Goal: Task Accomplishment & Management: Use online tool/utility

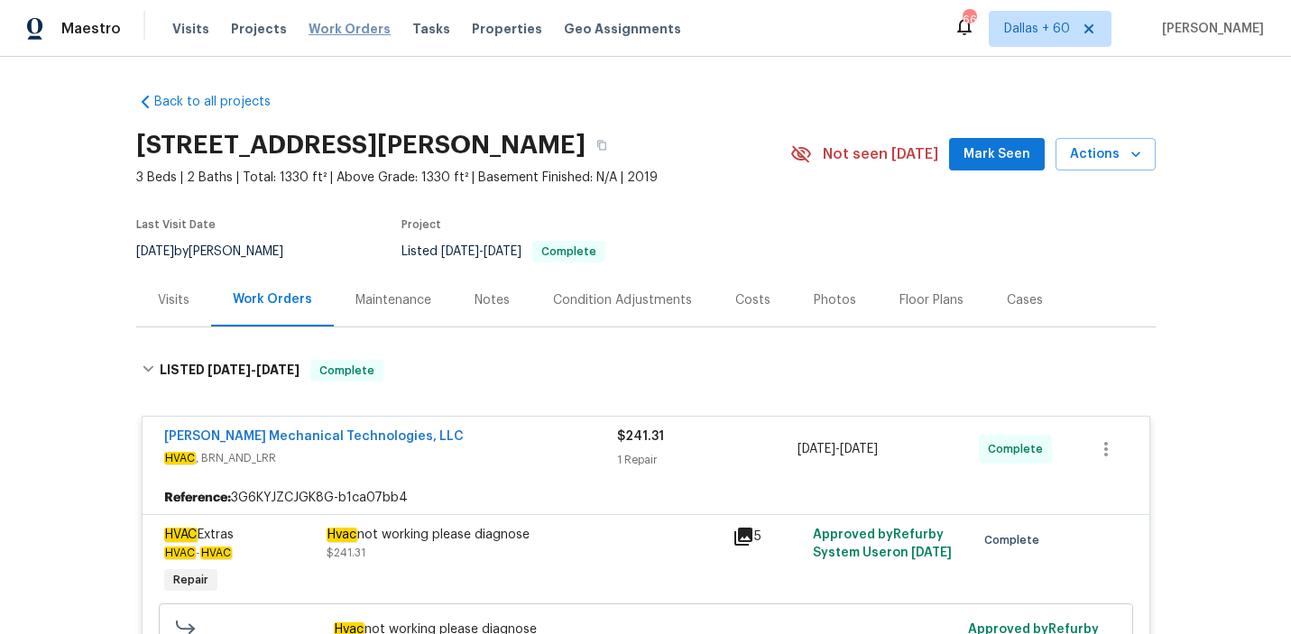
click at [341, 26] on span "Work Orders" at bounding box center [350, 29] width 82 height 18
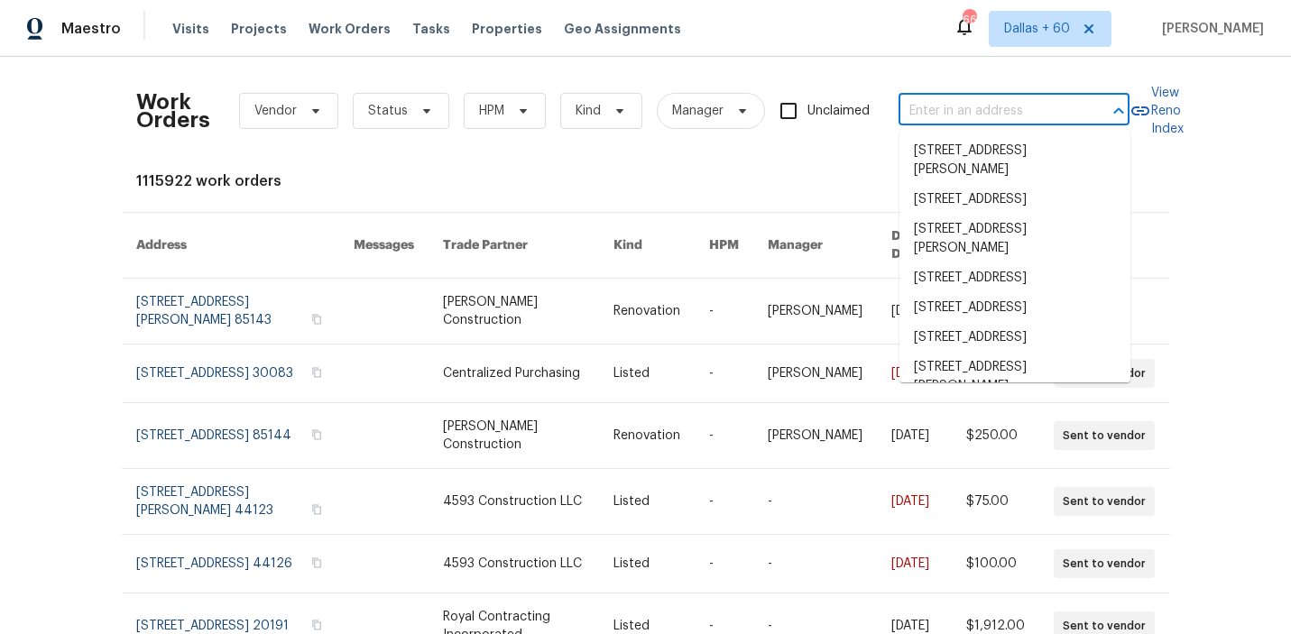
click at [959, 105] on input "text" at bounding box center [989, 111] width 180 height 28
paste input "[STREET_ADDRESS]"
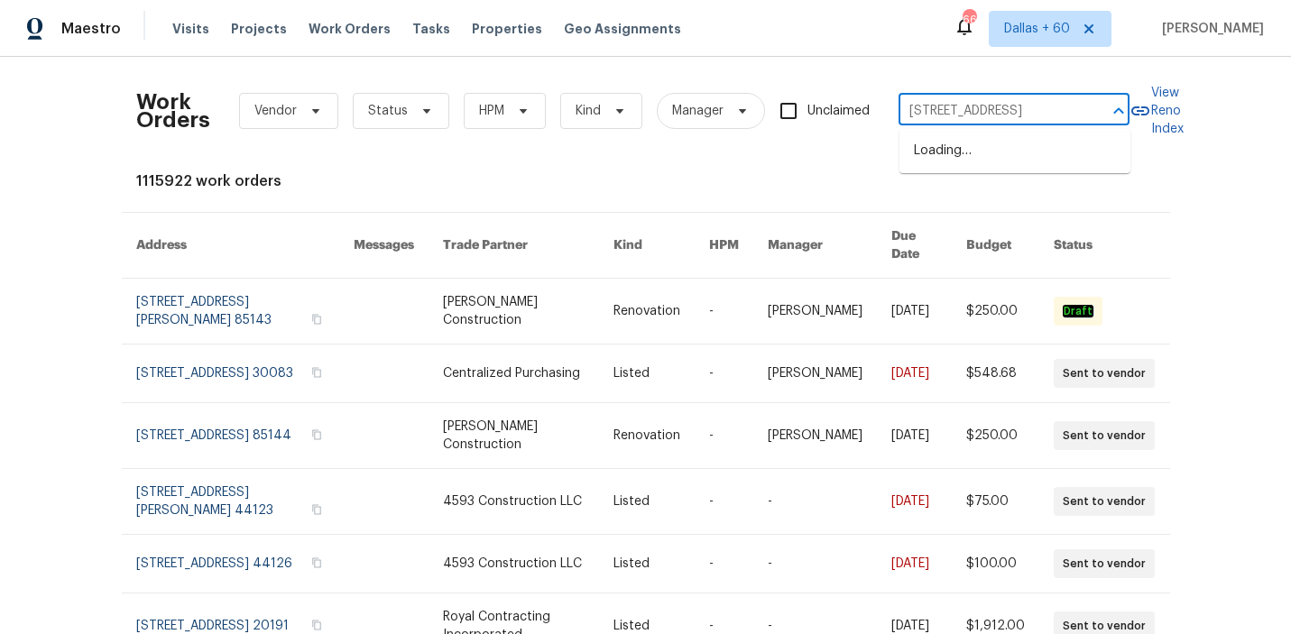
scroll to position [0, 89]
type input "[STREET_ADDRESS]"
click at [970, 151] on li "[STREET_ADDRESS]" at bounding box center [1015, 151] width 231 height 30
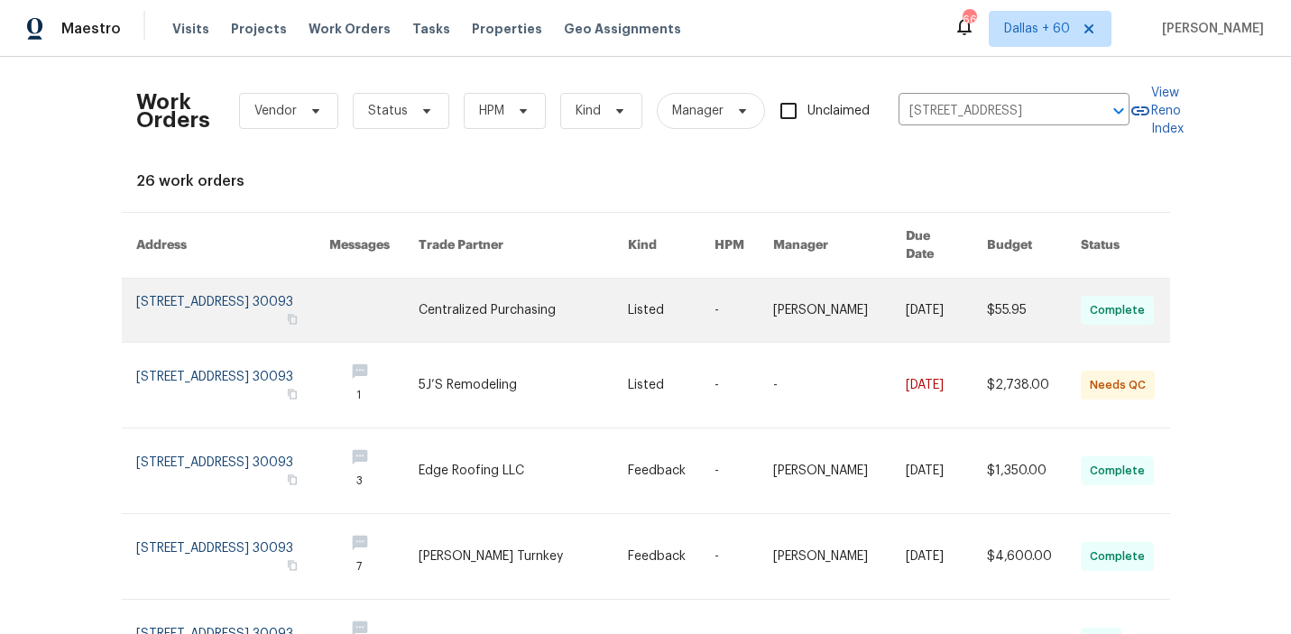
click at [559, 310] on link at bounding box center [523, 310] width 209 height 63
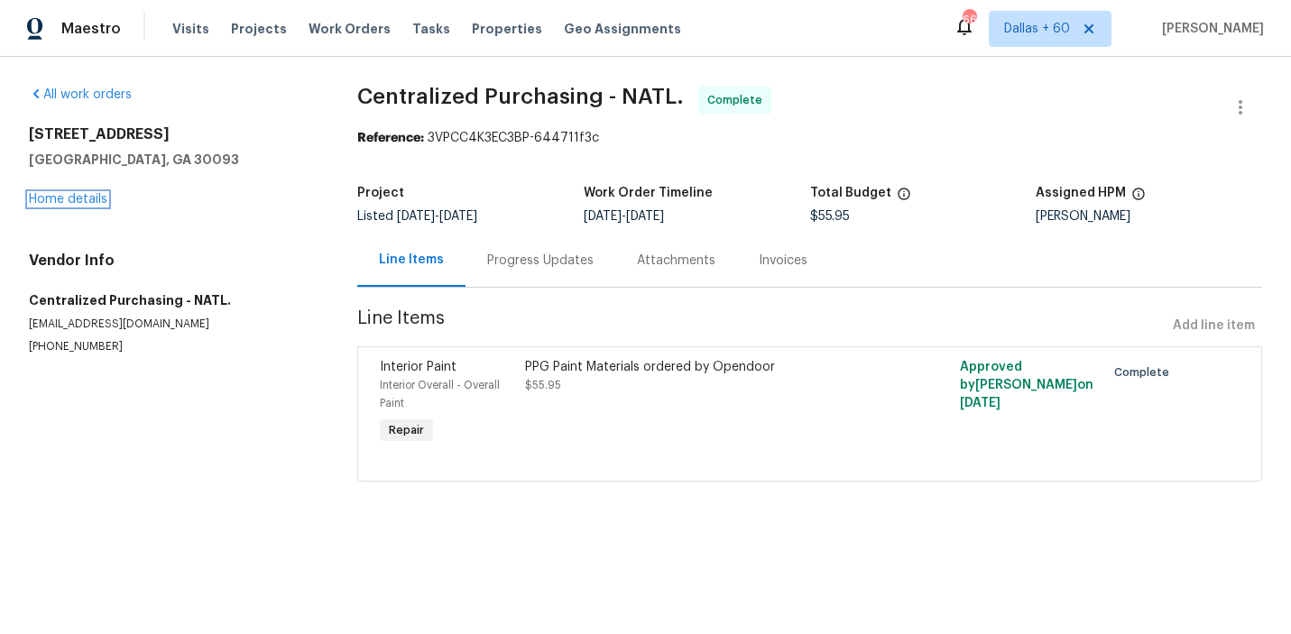
click at [87, 200] on link "Home details" at bounding box center [68, 199] width 79 height 13
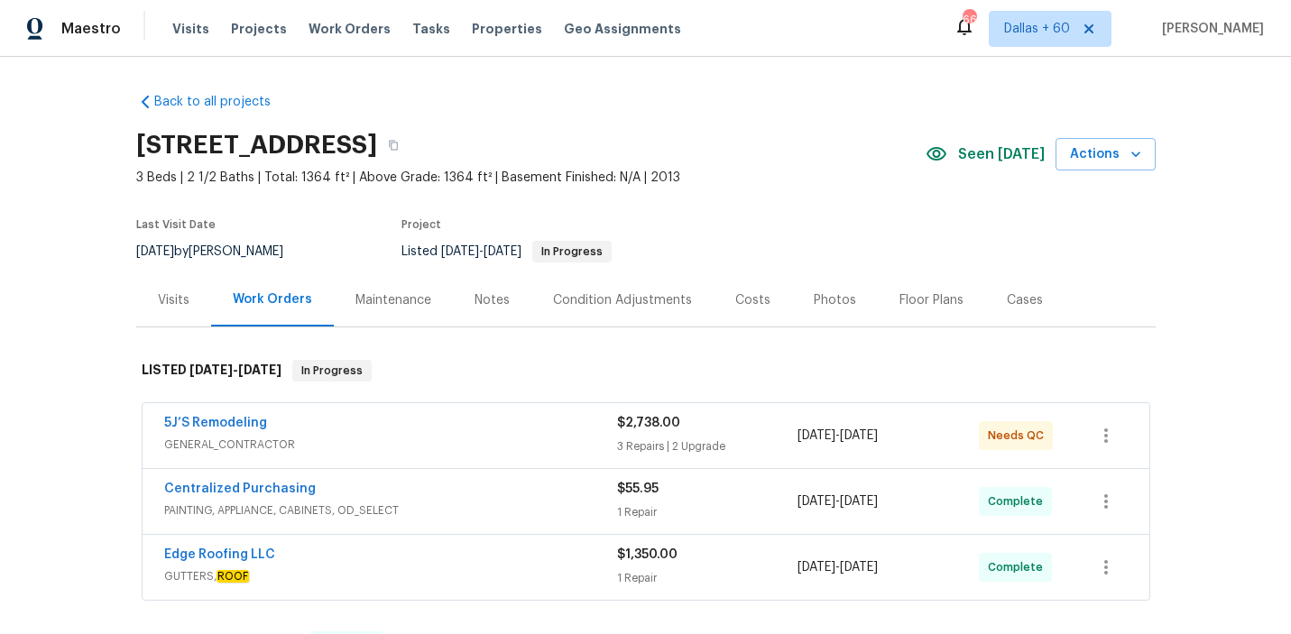
click at [493, 427] on div "5J’S Remodeling" at bounding box center [390, 425] width 453 height 22
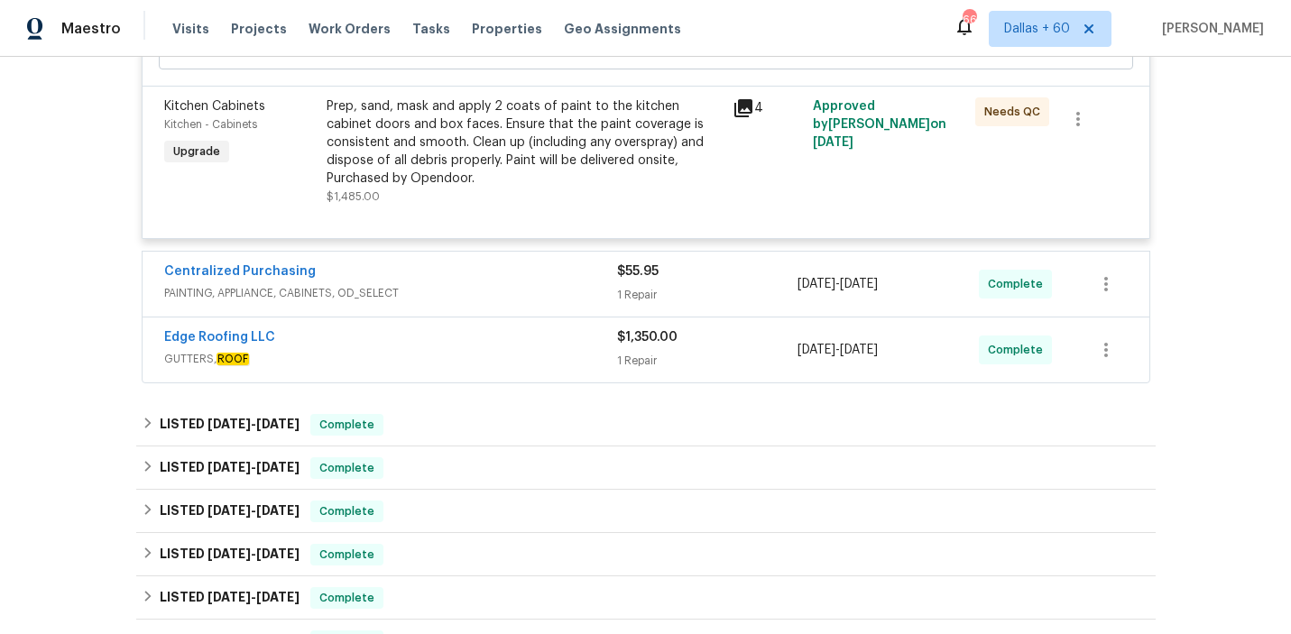
scroll to position [1244, 0]
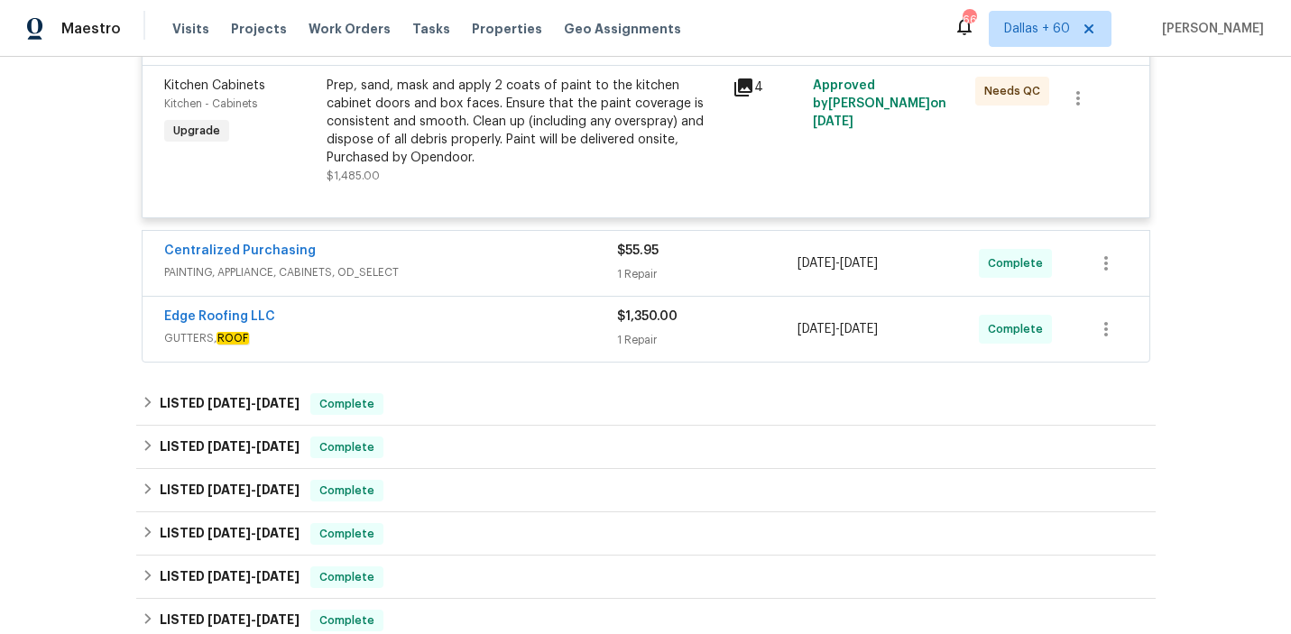
click at [498, 268] on span "PAINTING, APPLIANCE, CABINETS, OD_SELECT" at bounding box center [390, 273] width 453 height 18
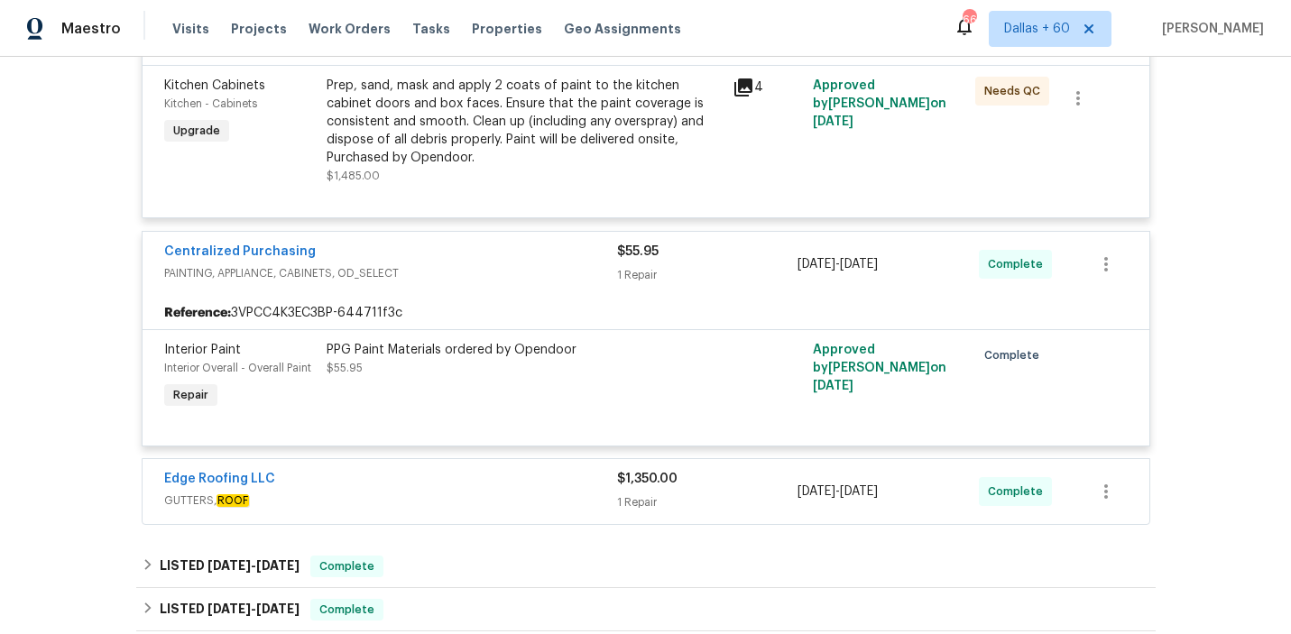
click at [412, 478] on div "Edge Roofing LLC" at bounding box center [390, 481] width 453 height 22
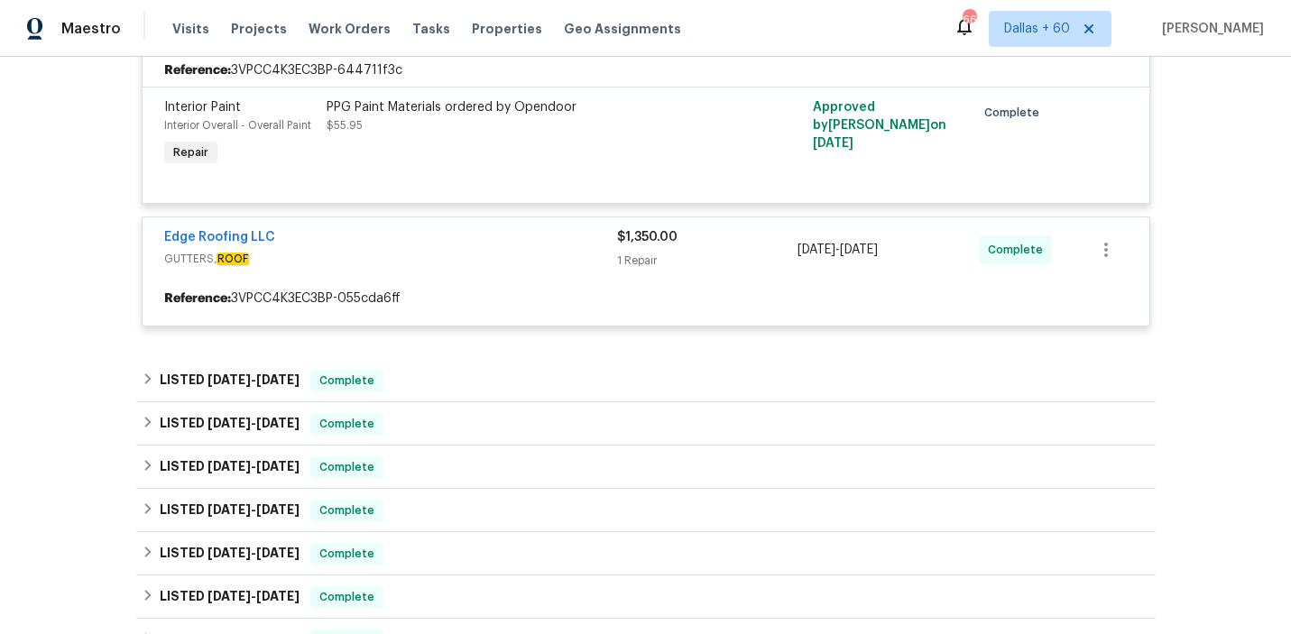
scroll to position [1485, 0]
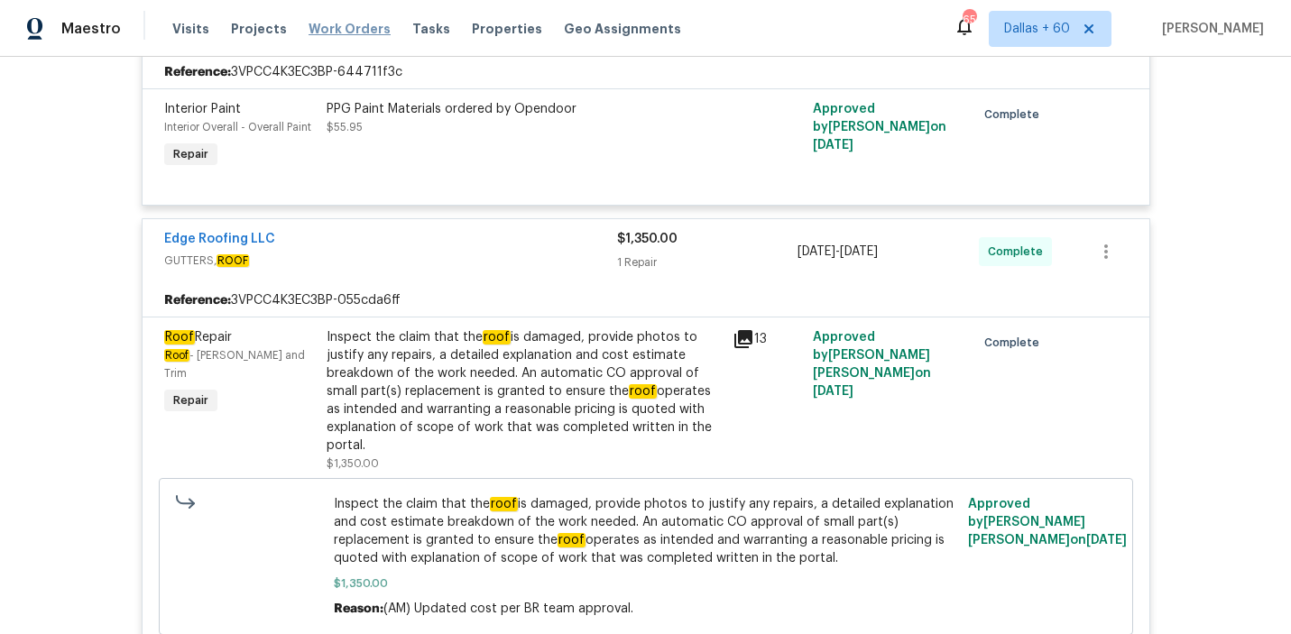
click at [343, 26] on span "Work Orders" at bounding box center [350, 29] width 82 height 18
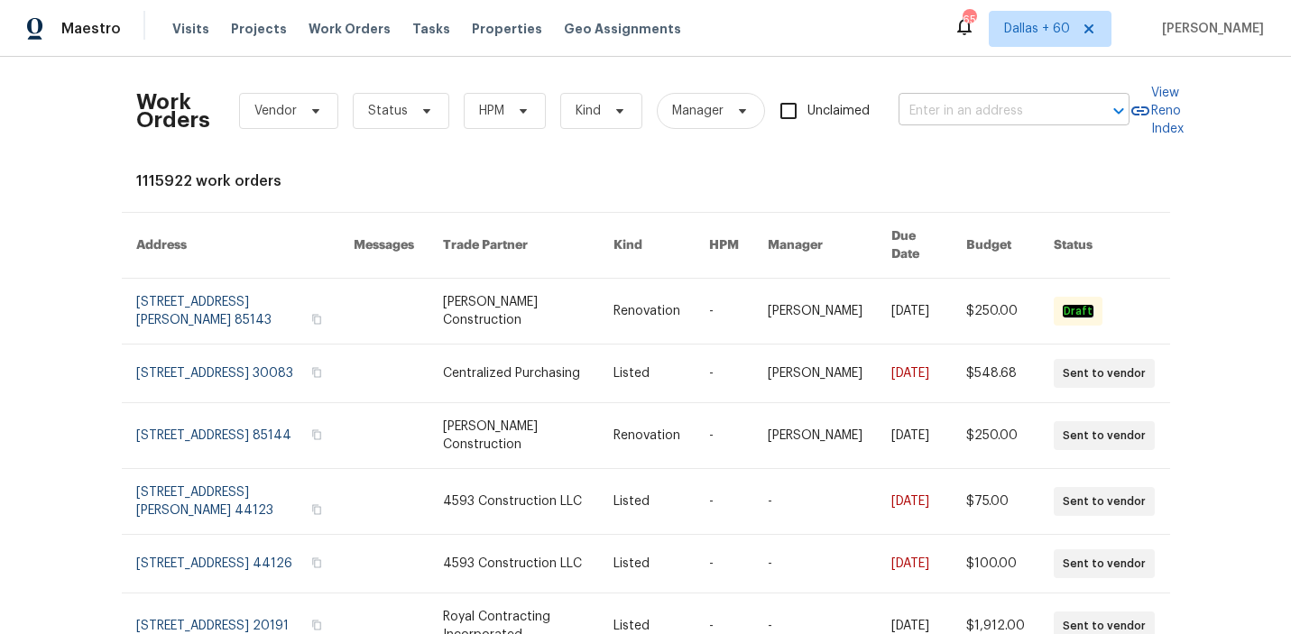
click at [946, 96] on div "Work Orders Vendor Status HPM Kind Manager Unclaimed ​" at bounding box center [633, 110] width 994 height 79
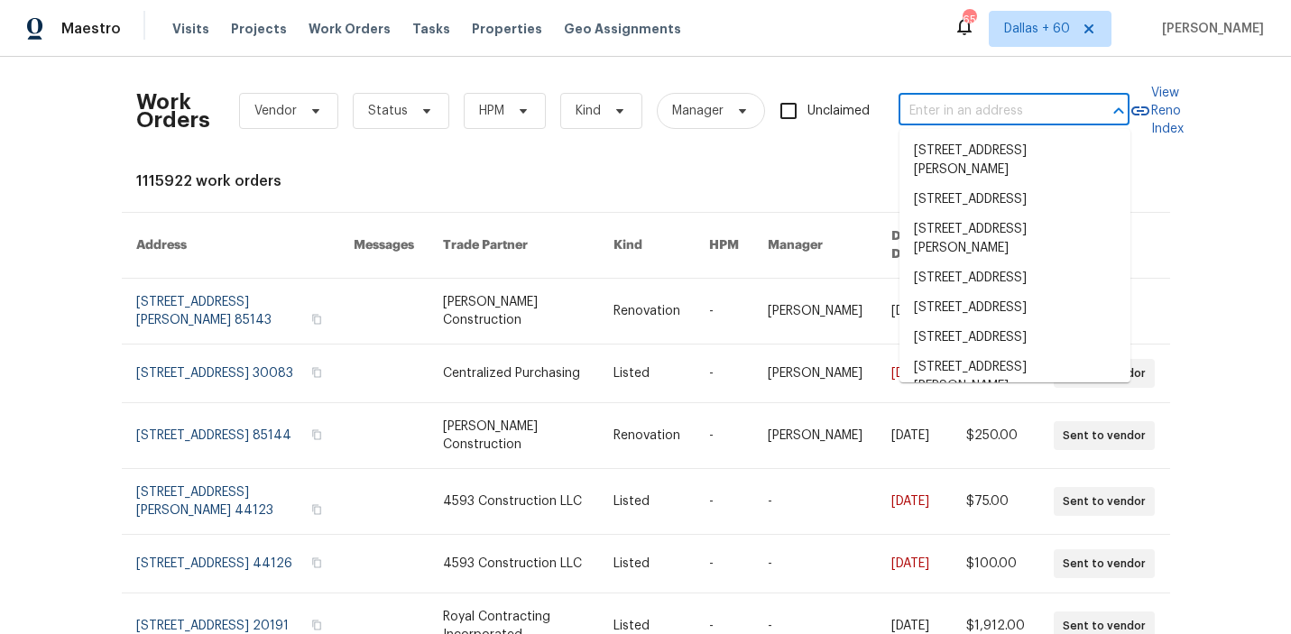
click at [945, 106] on input "text" at bounding box center [989, 111] width 180 height 28
paste input "[STREET_ADDRESS][PERSON_NAME]"
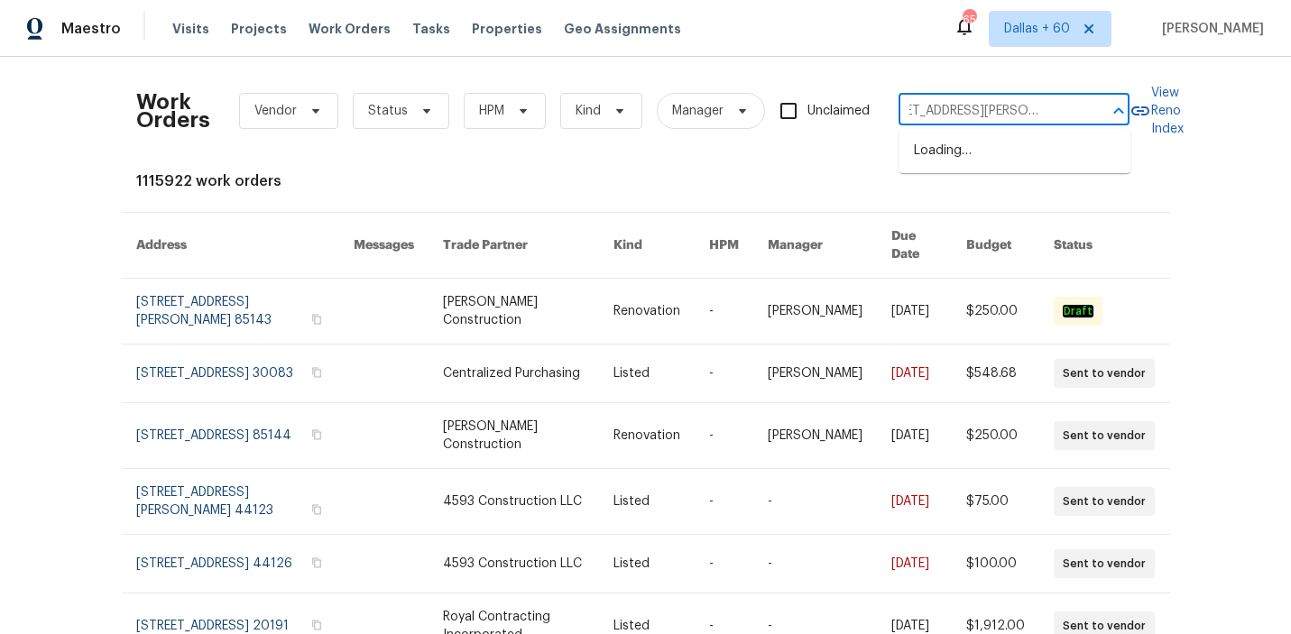
type input "[STREET_ADDRESS][PERSON_NAME]"
click at [953, 153] on li "[STREET_ADDRESS]" at bounding box center [1015, 151] width 231 height 30
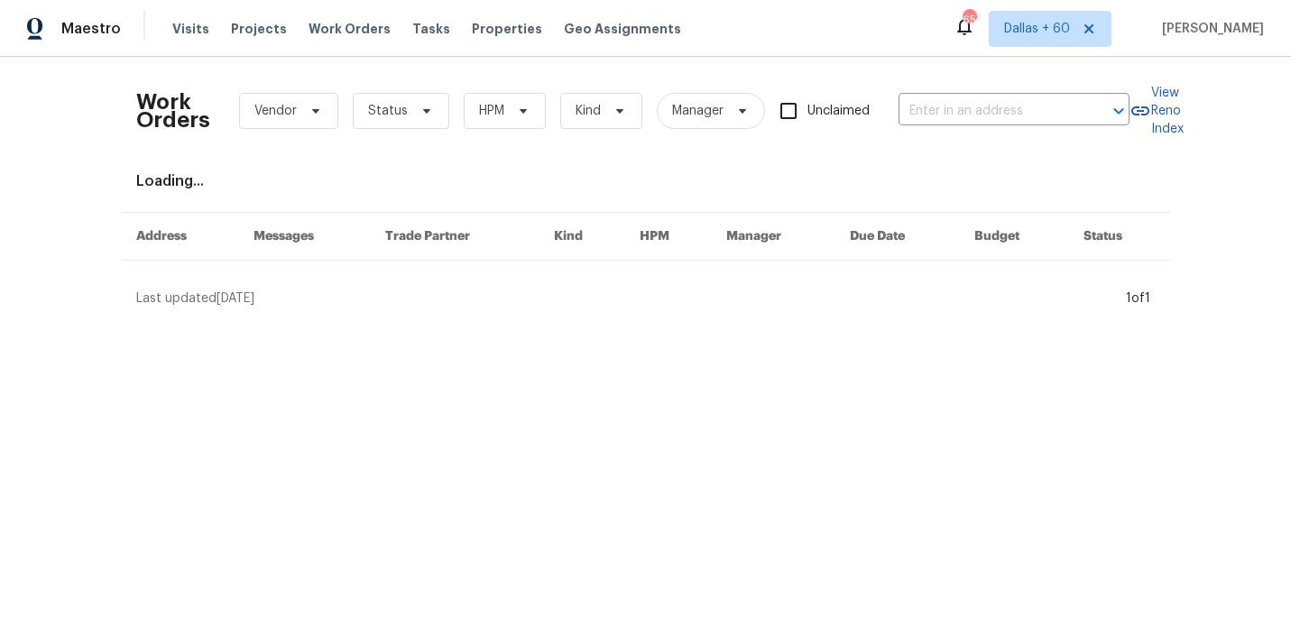
type input "[STREET_ADDRESS]"
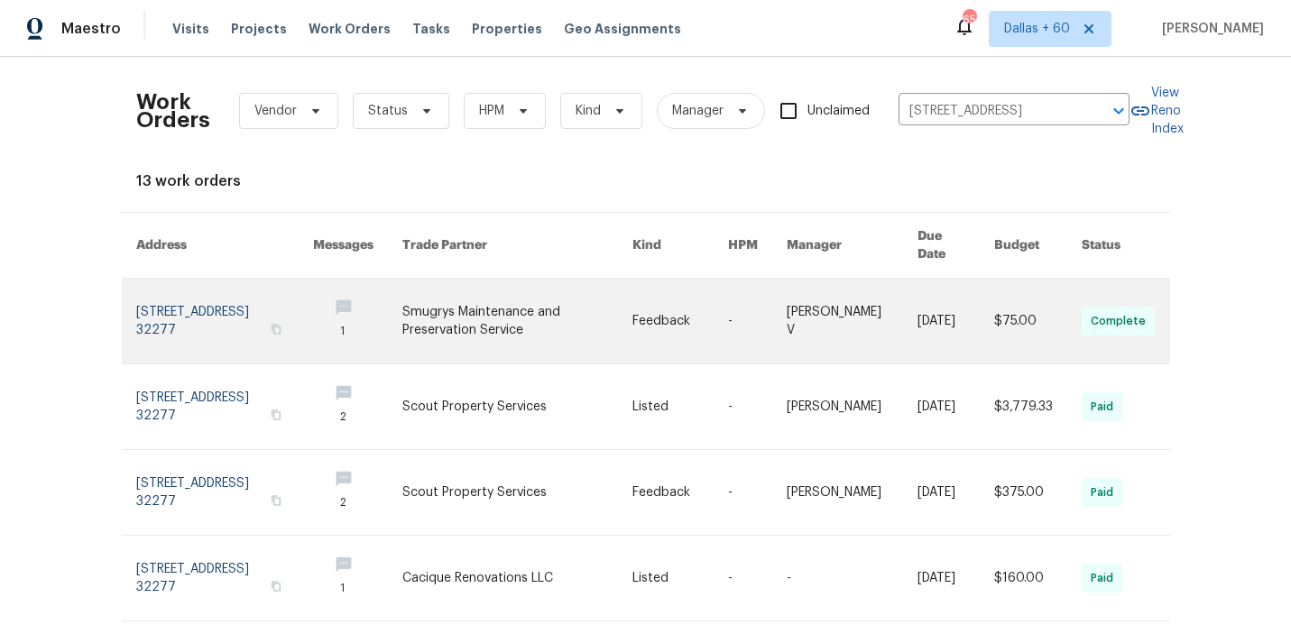
click at [635, 300] on td "Feedback" at bounding box center [666, 322] width 96 height 86
click at [525, 299] on link at bounding box center [518, 321] width 230 height 85
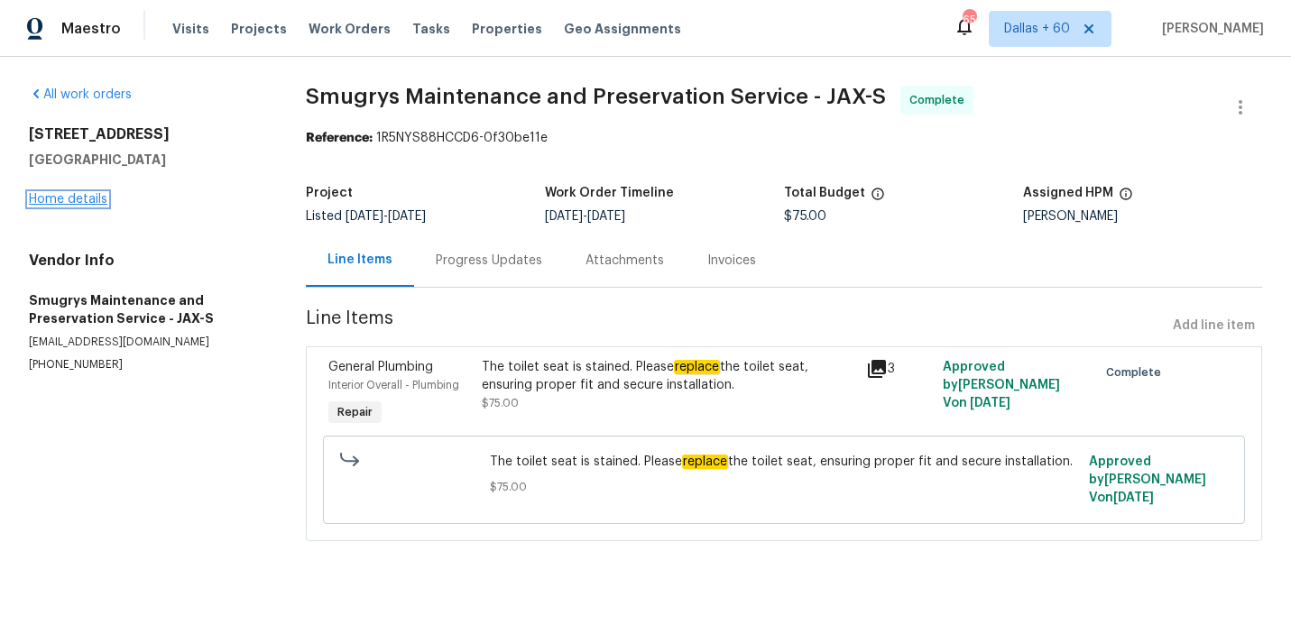
click at [42, 198] on link "Home details" at bounding box center [68, 199] width 79 height 13
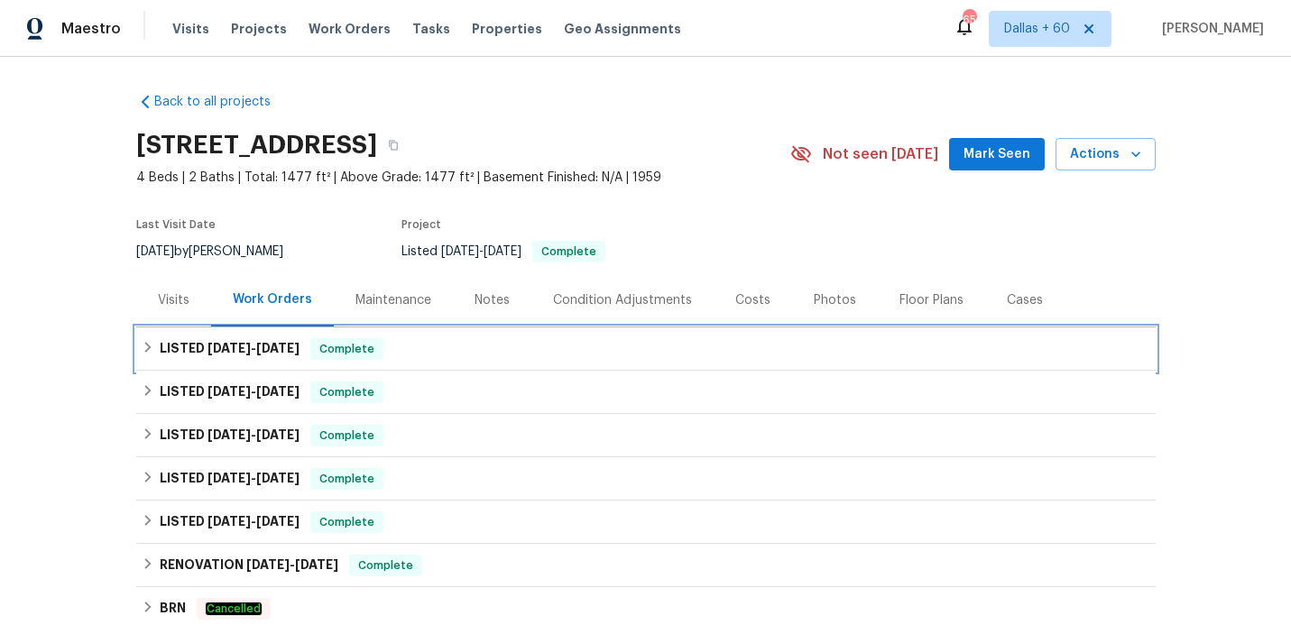
click at [507, 350] on div "LISTED [DATE] - [DATE] Complete" at bounding box center [646, 349] width 1009 height 22
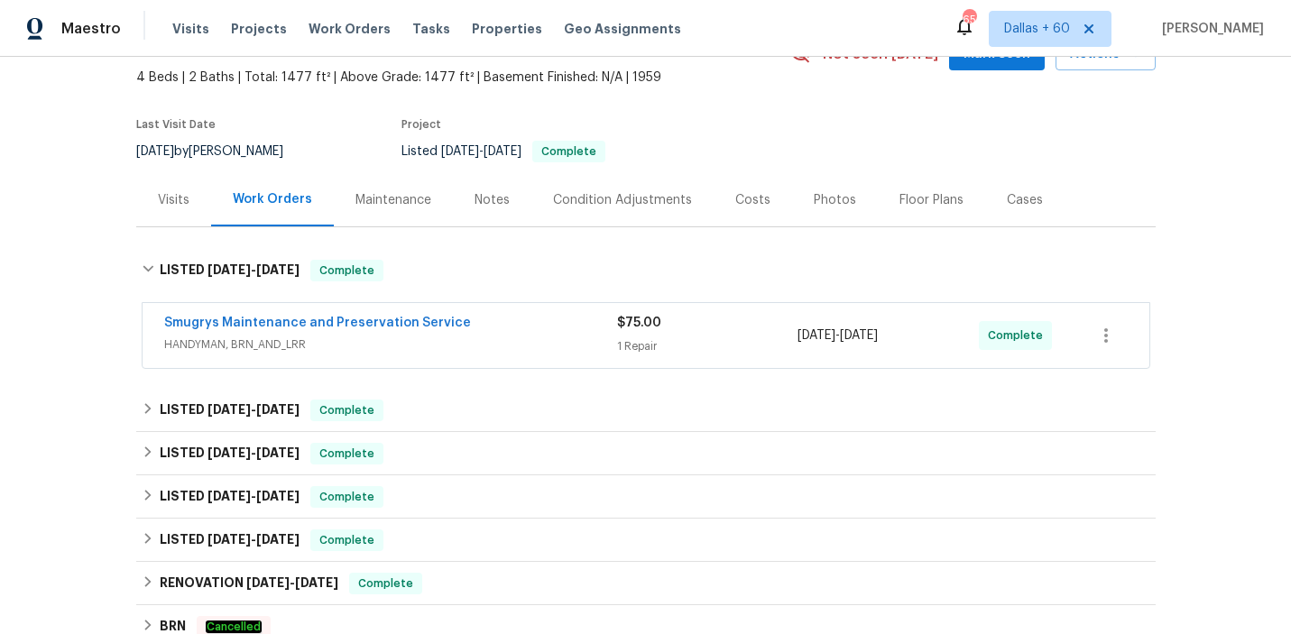
click at [507, 350] on span "HANDYMAN, BRN_AND_LRR" at bounding box center [390, 345] width 453 height 18
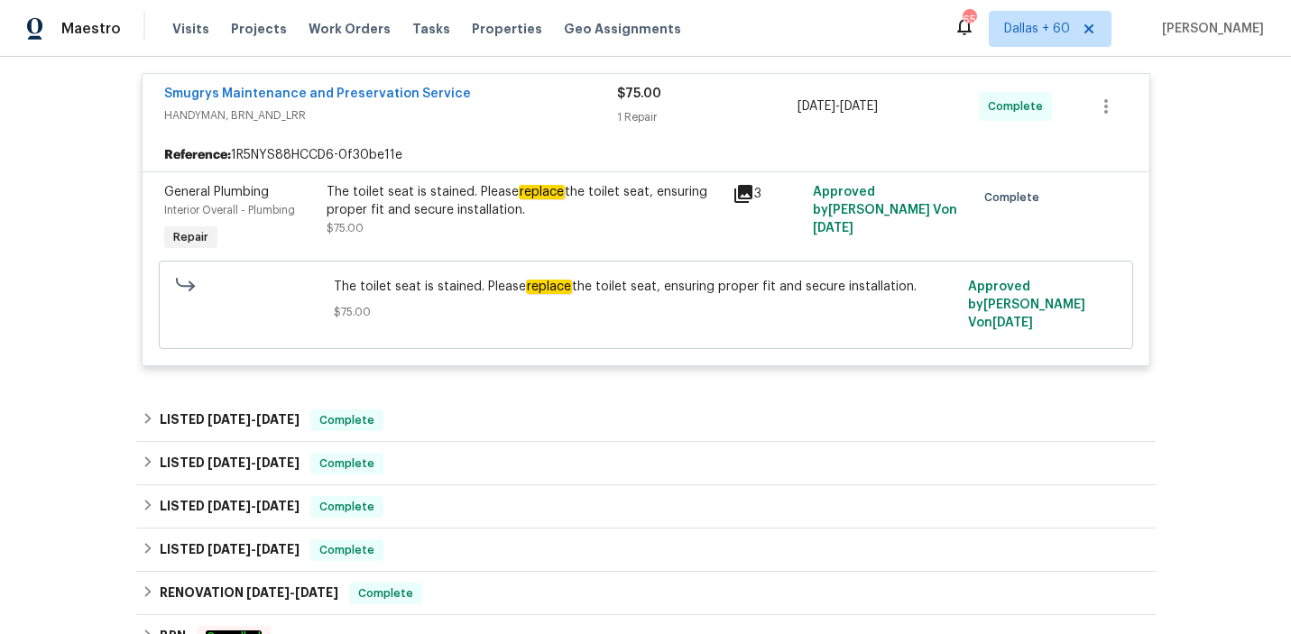
scroll to position [397, 0]
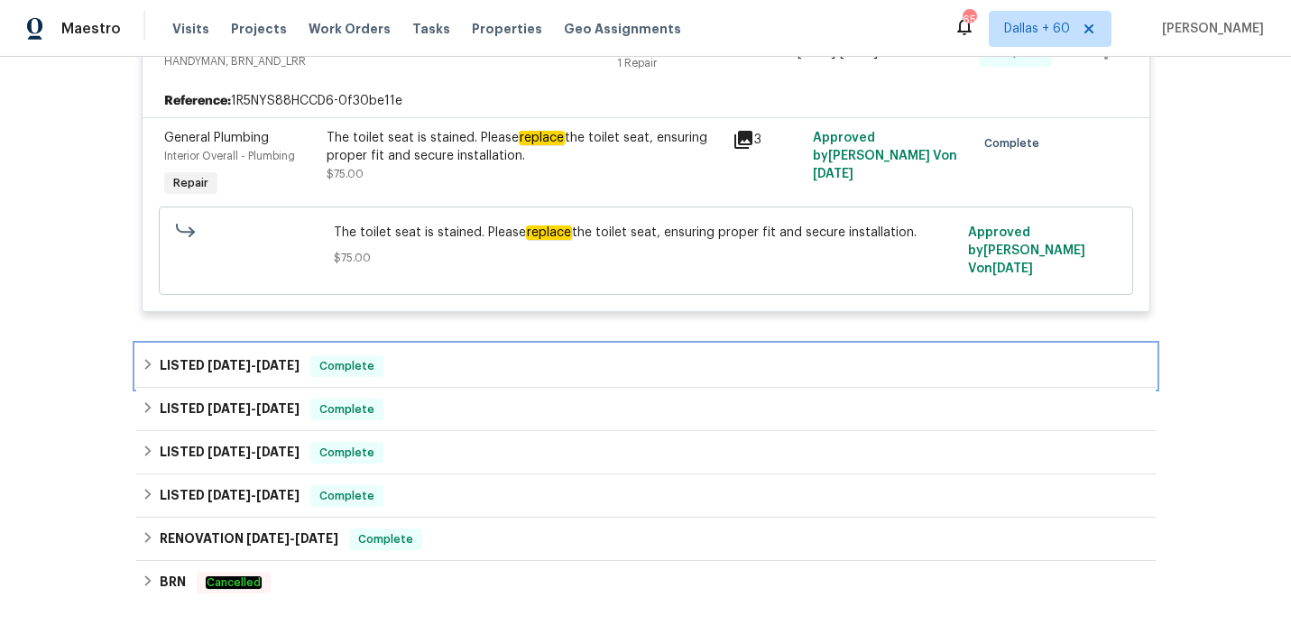
click at [507, 356] on div "LISTED [DATE] - [DATE] Complete" at bounding box center [646, 367] width 1009 height 22
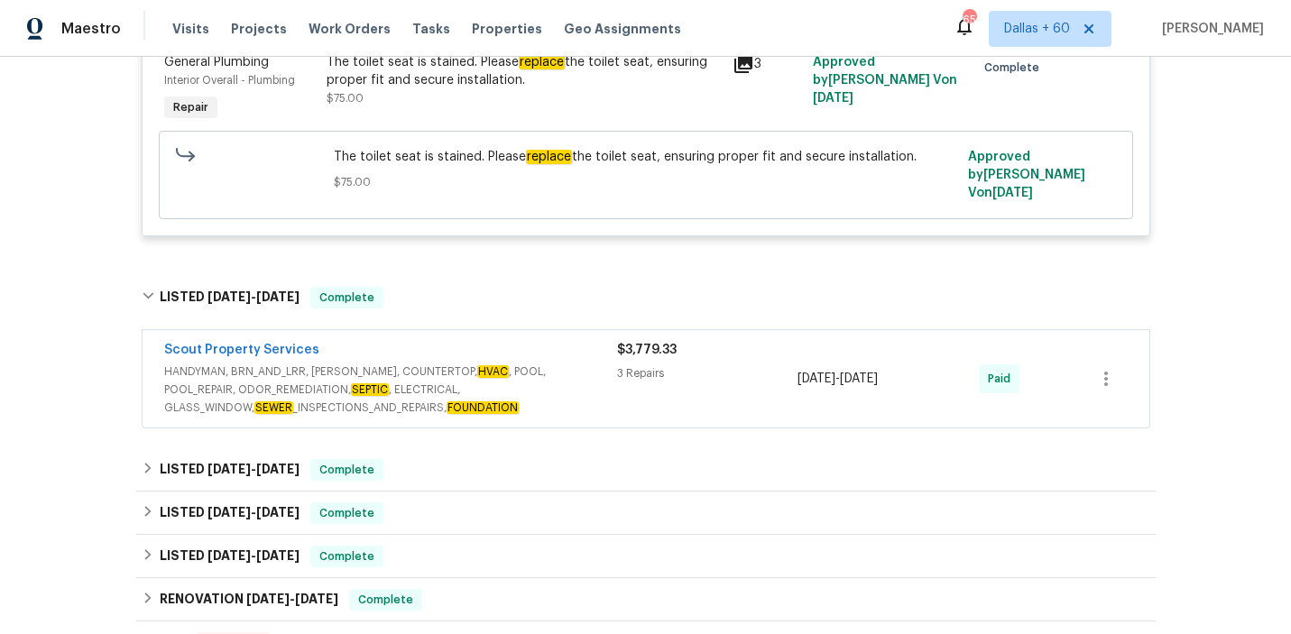
click at [589, 395] on span "HANDYMAN, BRN_AND_LRR, [PERSON_NAME], COUNTERTOP, HVAC , POOL, POOL_REPAIR, ODO…" at bounding box center [390, 390] width 453 height 54
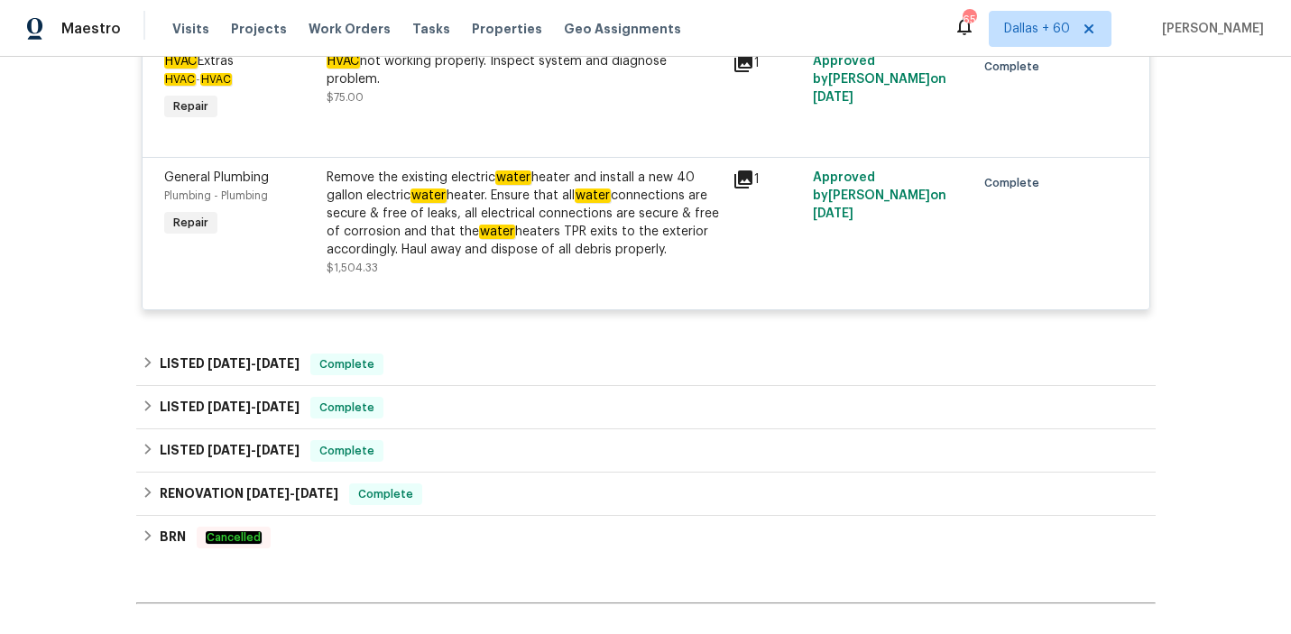
scroll to position [1210, 0]
